Goal: Information Seeking & Learning: Find specific fact

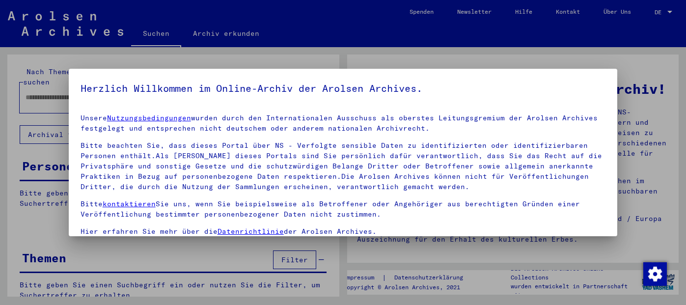
type input "******"
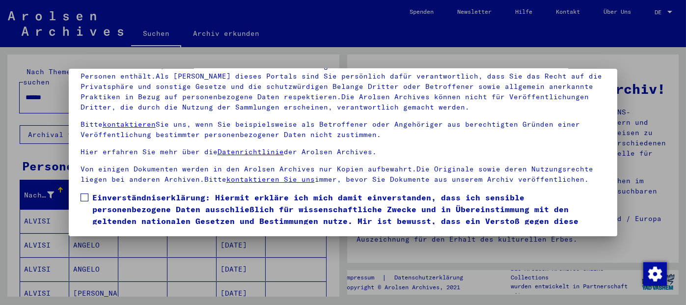
scroll to position [37, 0]
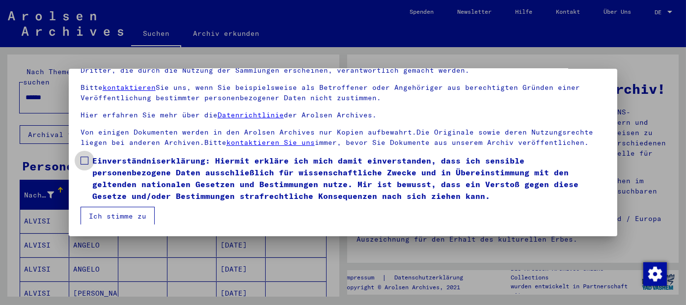
drag, startPoint x: 85, startPoint y: 161, endPoint x: 90, endPoint y: 199, distance: 37.7
click at [85, 162] on span at bounding box center [85, 161] width 8 height 8
click at [102, 212] on button "Ich stimme zu" at bounding box center [118, 216] width 74 height 19
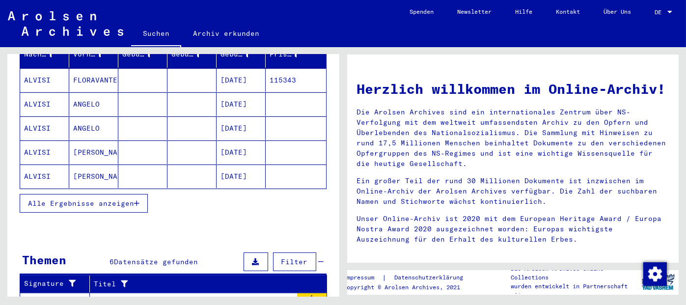
scroll to position [157, 0]
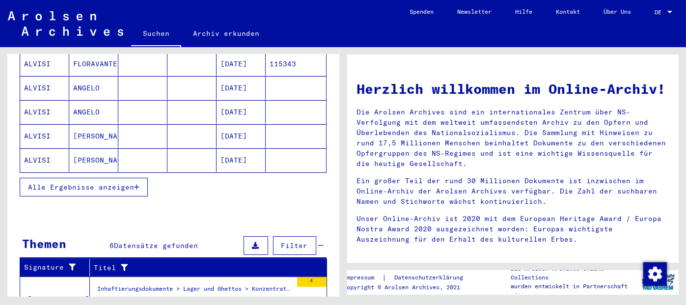
click at [133, 183] on span "Alle Ergebnisse anzeigen" at bounding box center [81, 187] width 106 height 9
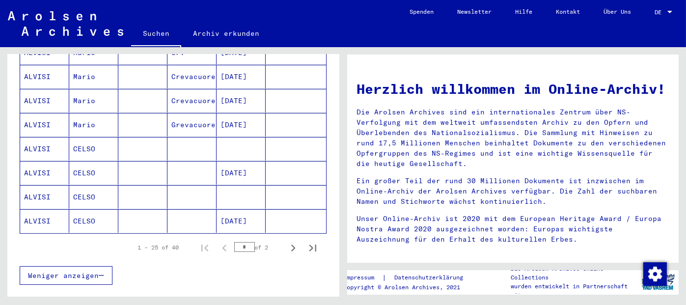
scroll to position [541, 0]
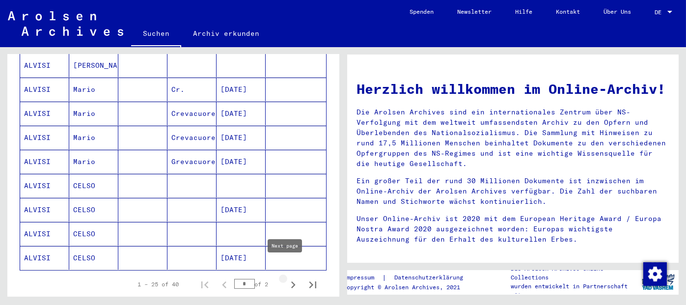
click at [291, 282] on icon "Next page" at bounding box center [293, 285] width 4 height 7
type input "*"
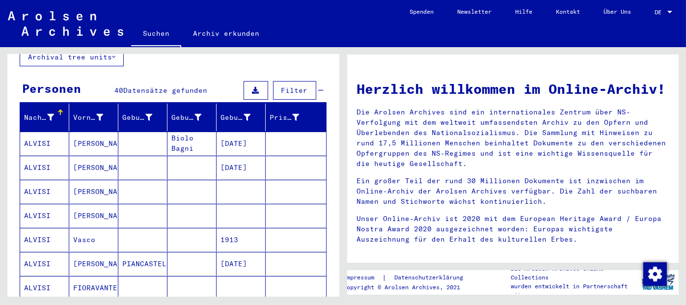
scroll to position [0, 0]
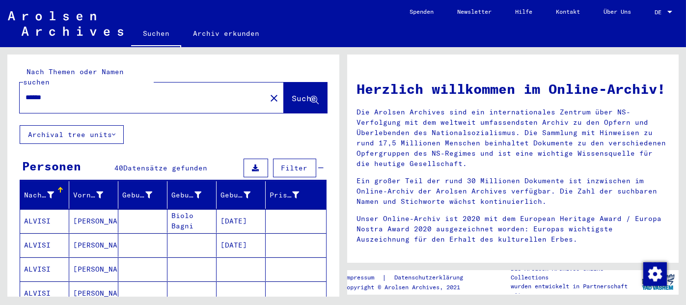
drag, startPoint x: 77, startPoint y: 86, endPoint x: 0, endPoint y: 86, distance: 77.1
click at [0, 86] on div "Nach Themen oder Namen suchen ****** close Suche Archival tree units Personen 4…" at bounding box center [171, 172] width 343 height 250
type input "********"
click at [292, 93] on span "Suche" at bounding box center [304, 98] width 25 height 10
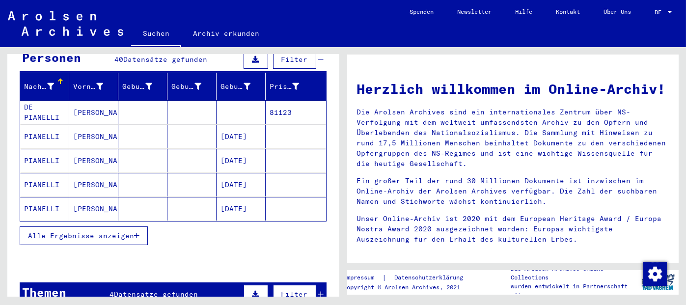
scroll to position [110, 0]
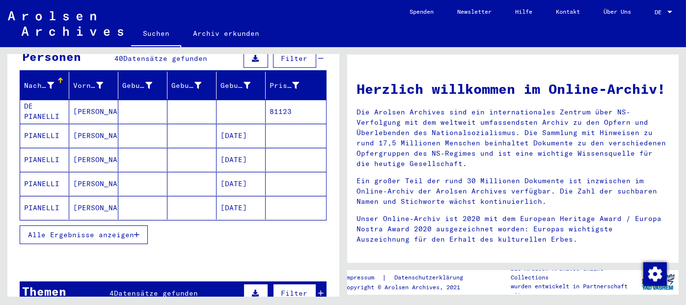
click at [241, 172] on mat-cell "[DATE]" at bounding box center [241, 184] width 49 height 24
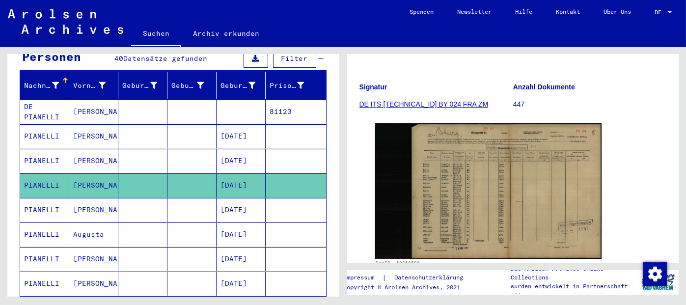
scroll to position [147, 0]
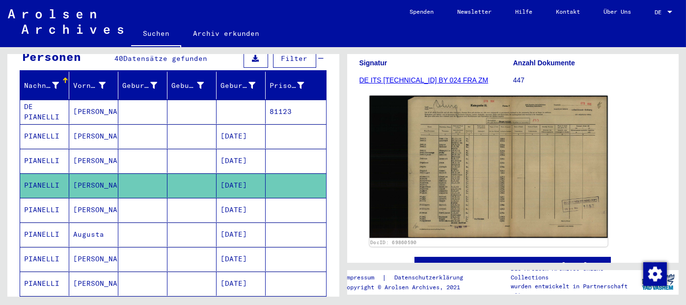
click at [469, 181] on img at bounding box center [488, 167] width 238 height 142
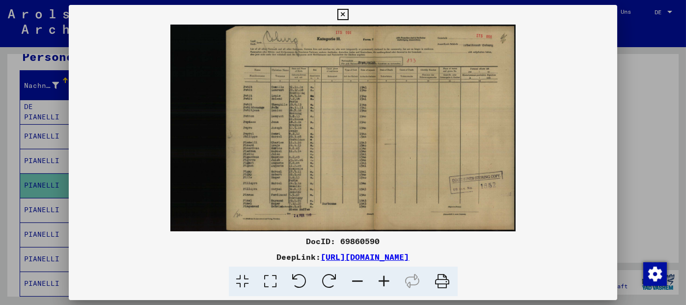
click at [385, 284] on icon at bounding box center [384, 282] width 27 height 30
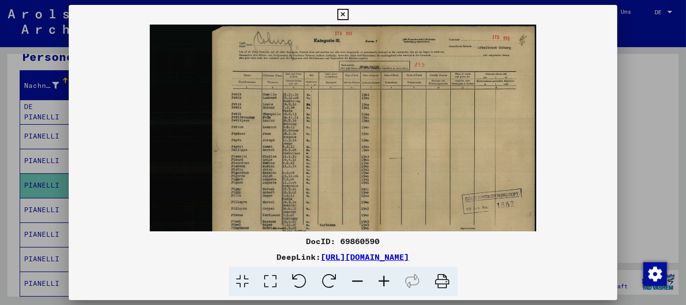
click at [385, 284] on icon at bounding box center [384, 282] width 27 height 30
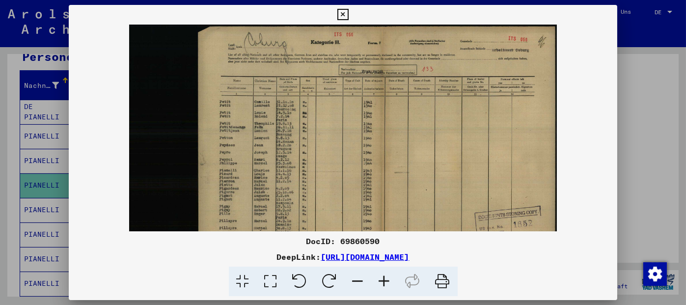
click at [385, 284] on icon at bounding box center [384, 282] width 27 height 30
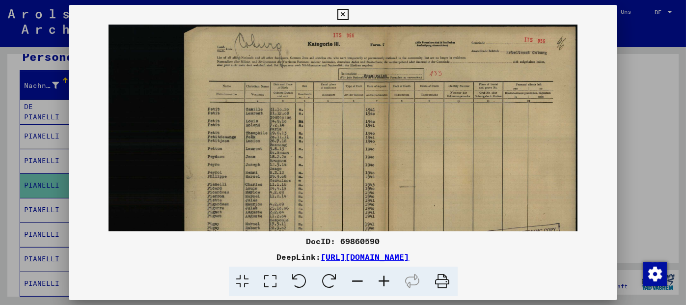
click at [385, 284] on icon at bounding box center [384, 282] width 27 height 30
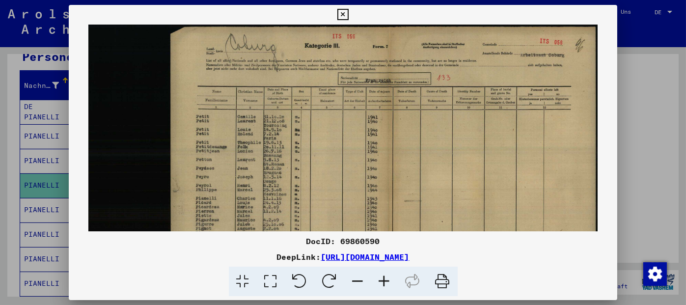
click at [385, 284] on icon at bounding box center [384, 282] width 27 height 30
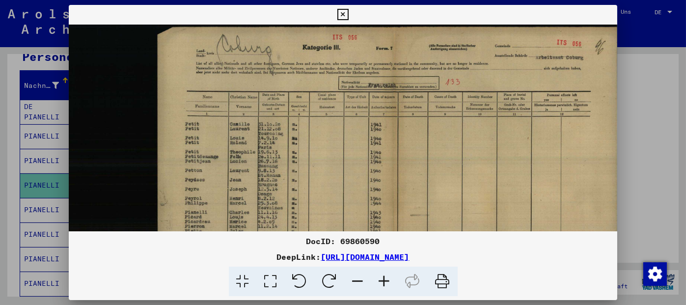
click at [385, 284] on icon at bounding box center [384, 282] width 27 height 30
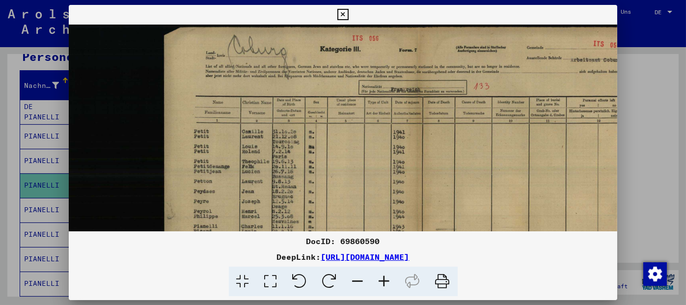
click at [385, 284] on icon at bounding box center [384, 282] width 27 height 30
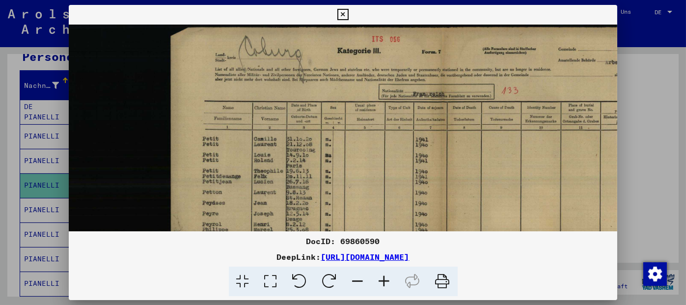
click at [385, 284] on icon at bounding box center [384, 282] width 27 height 30
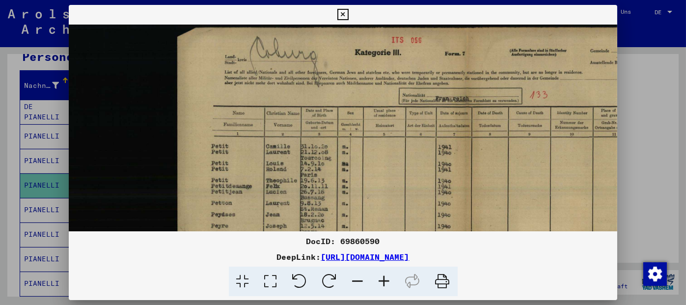
click at [385, 284] on icon at bounding box center [384, 282] width 27 height 30
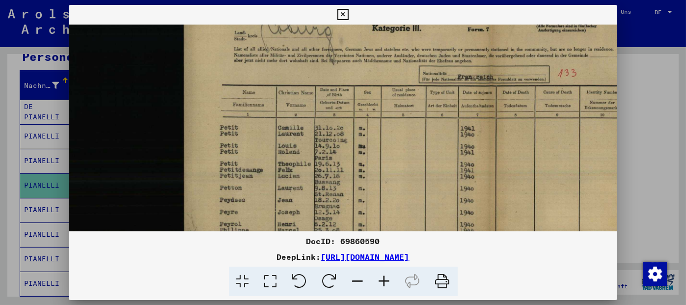
scroll to position [104, 0]
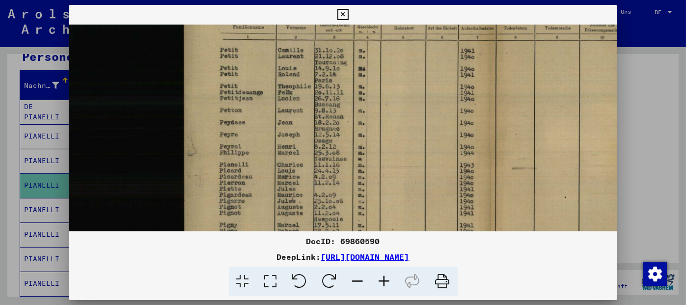
drag, startPoint x: 356, startPoint y: 173, endPoint x: 358, endPoint y: 70, distance: 103.2
click at [358, 70] on img at bounding box center [426, 135] width 715 height 428
drag, startPoint x: 339, startPoint y: 15, endPoint x: 298, endPoint y: 73, distance: 70.5
click at [338, 18] on icon at bounding box center [343, 15] width 11 height 12
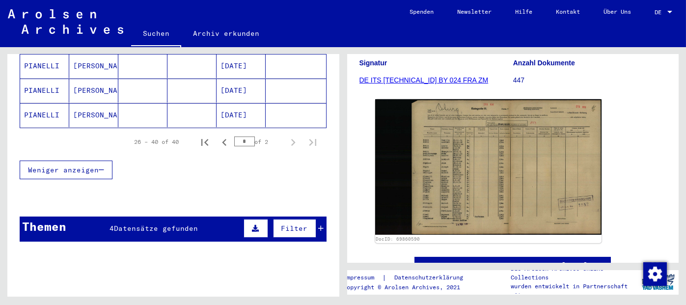
scroll to position [699, 0]
